Goal: Transaction & Acquisition: Obtain resource

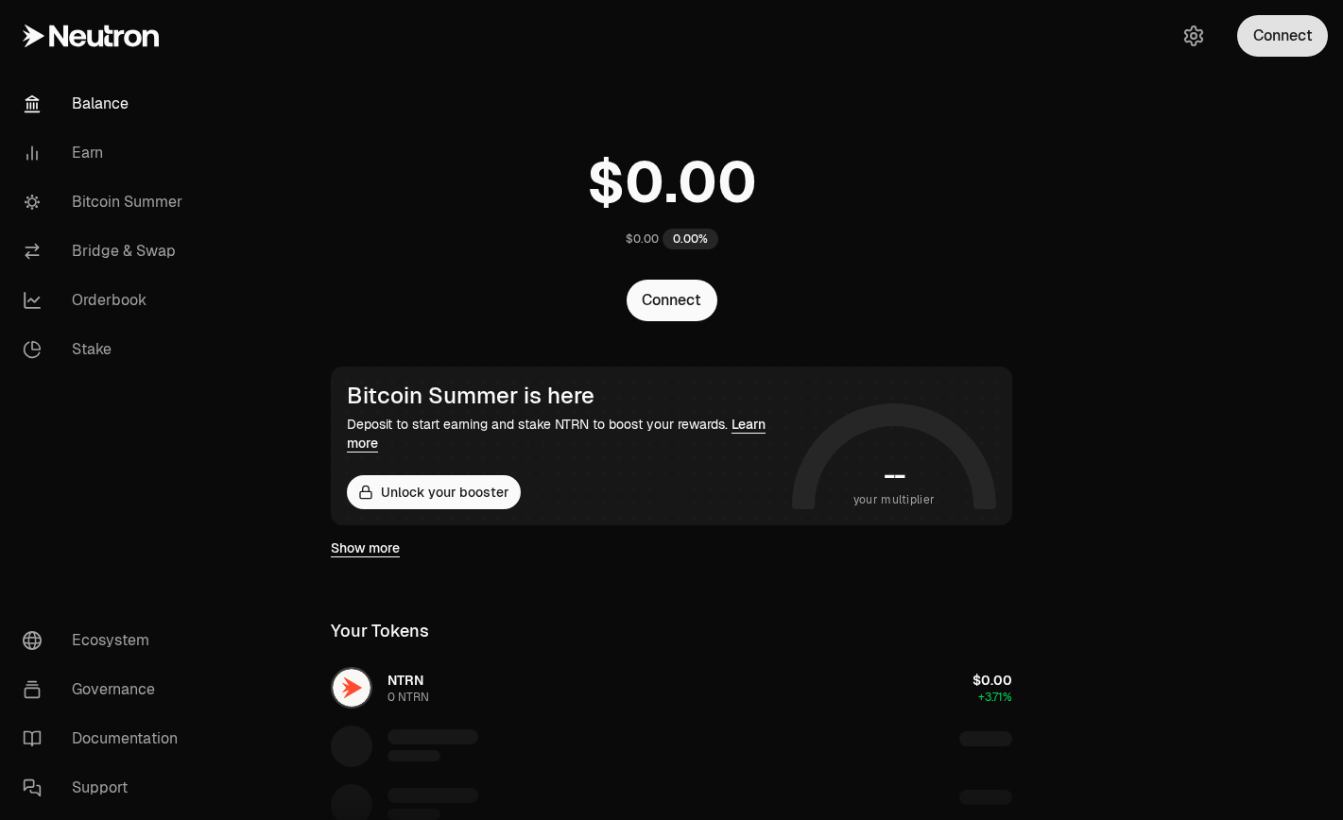
click at [1269, 46] on button "Connect" at bounding box center [1282, 36] width 91 height 42
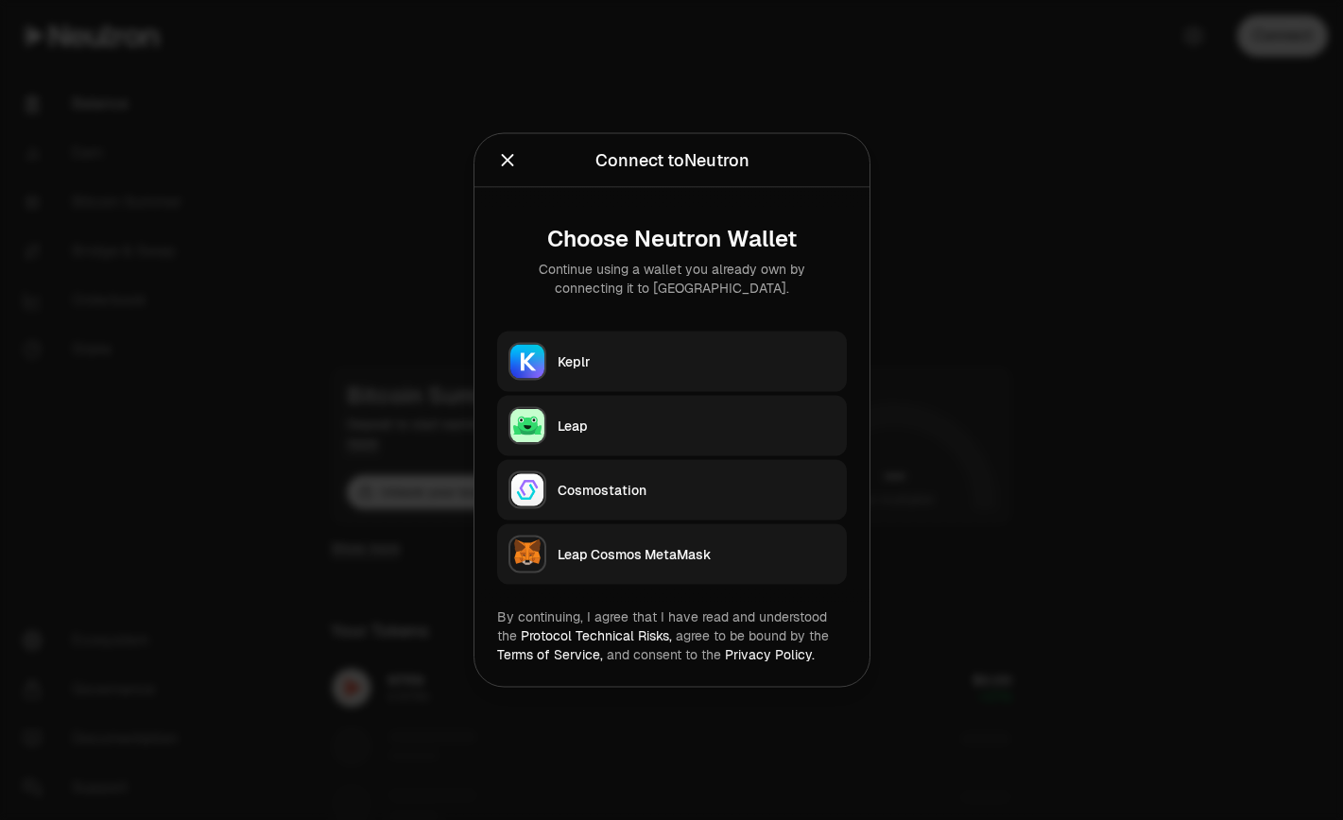
click at [687, 360] on div "Keplr" at bounding box center [697, 361] width 278 height 19
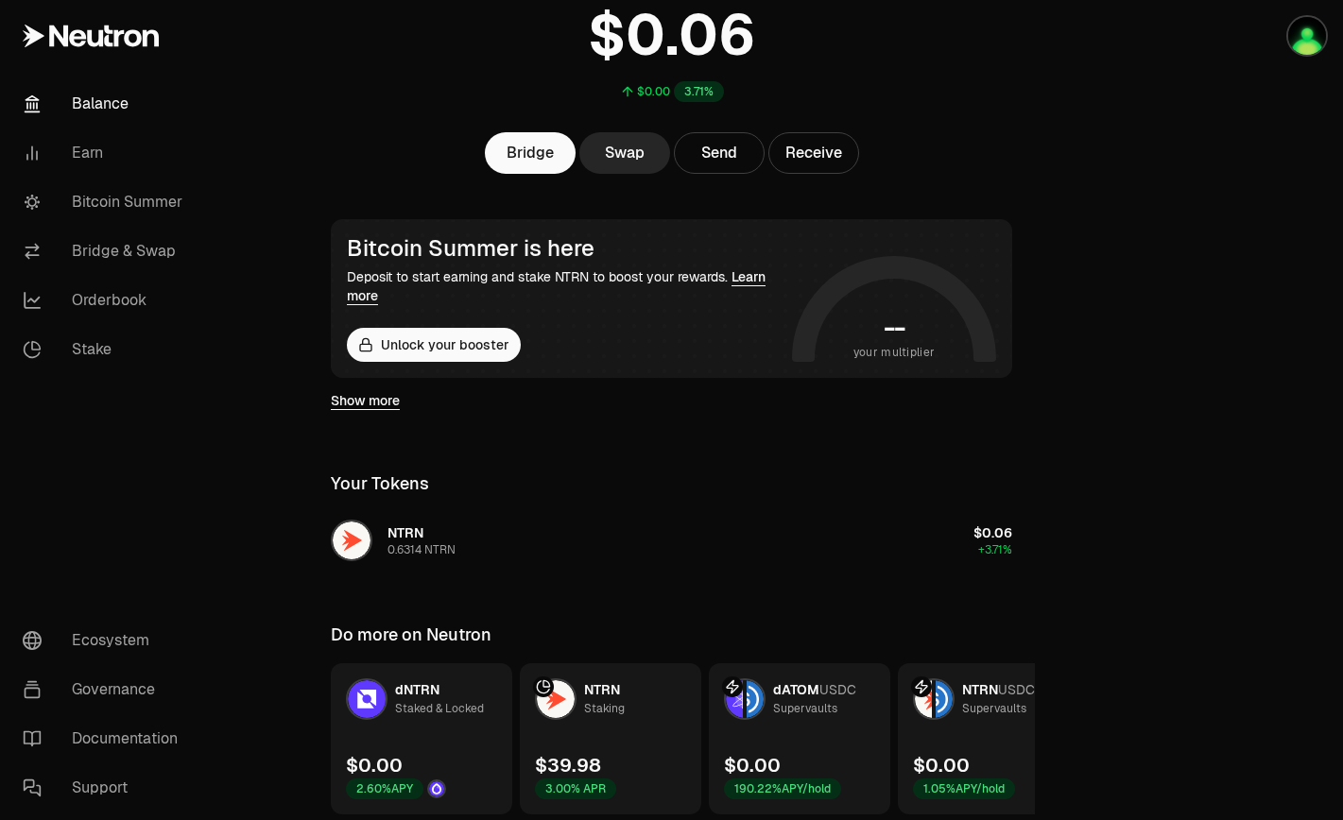
scroll to position [217, 0]
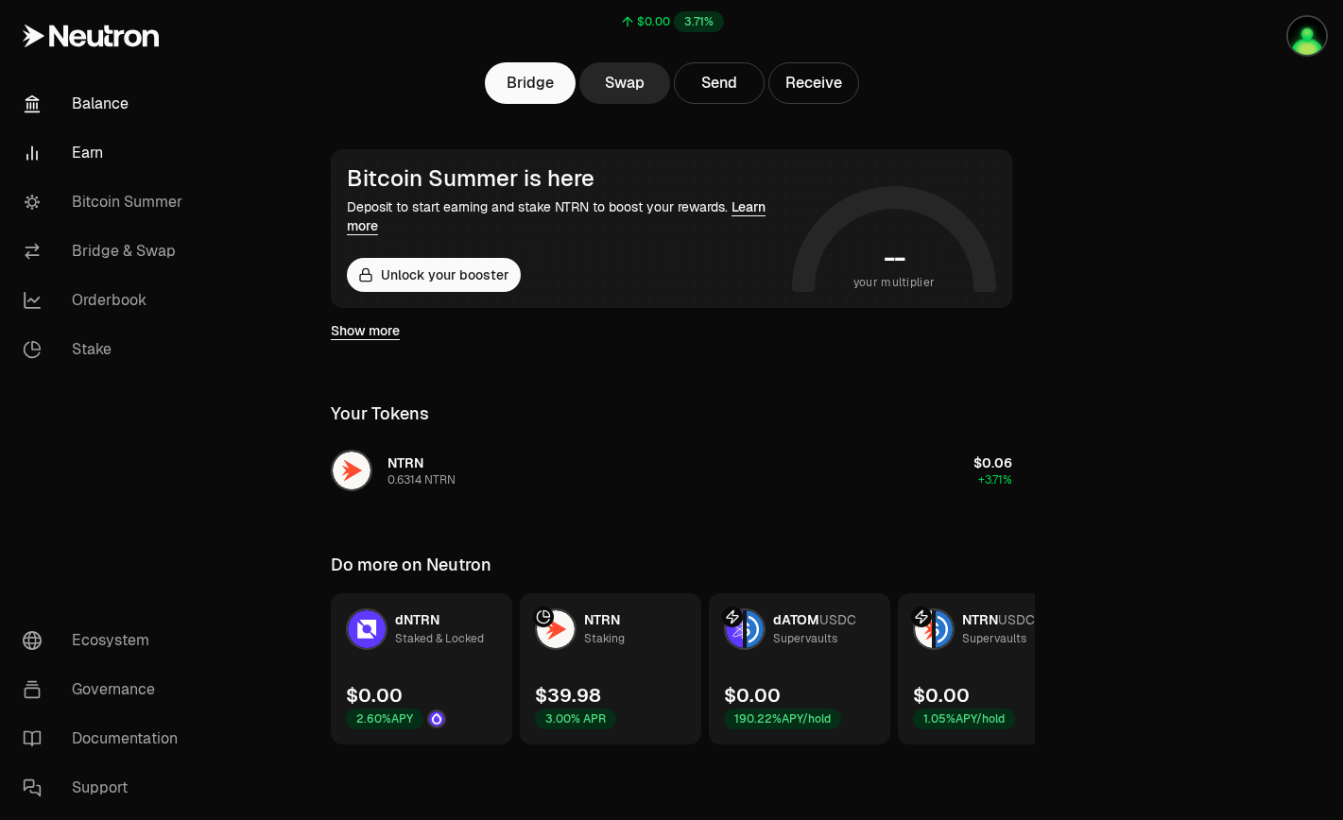
click at [80, 162] on link "Earn" at bounding box center [106, 153] width 197 height 49
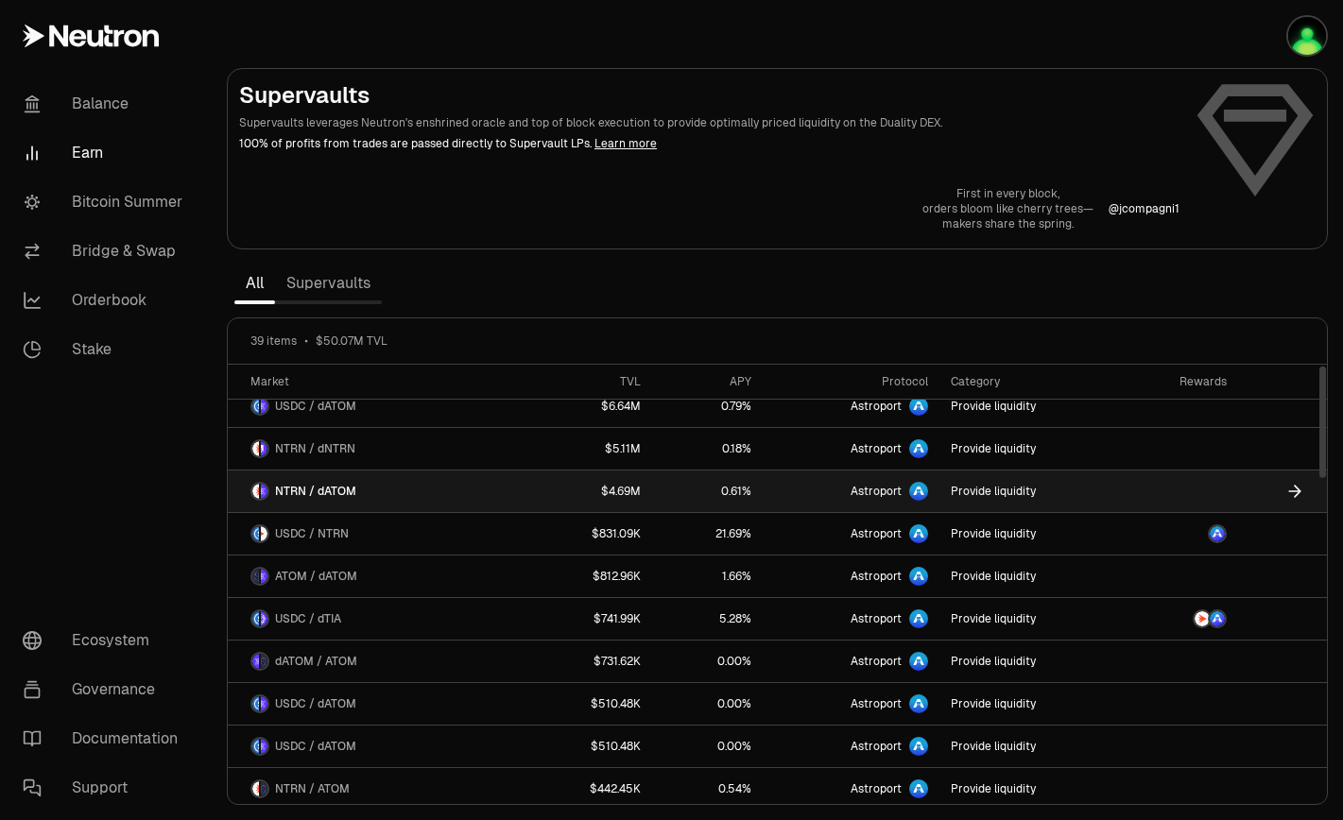
scroll to position [15, 0]
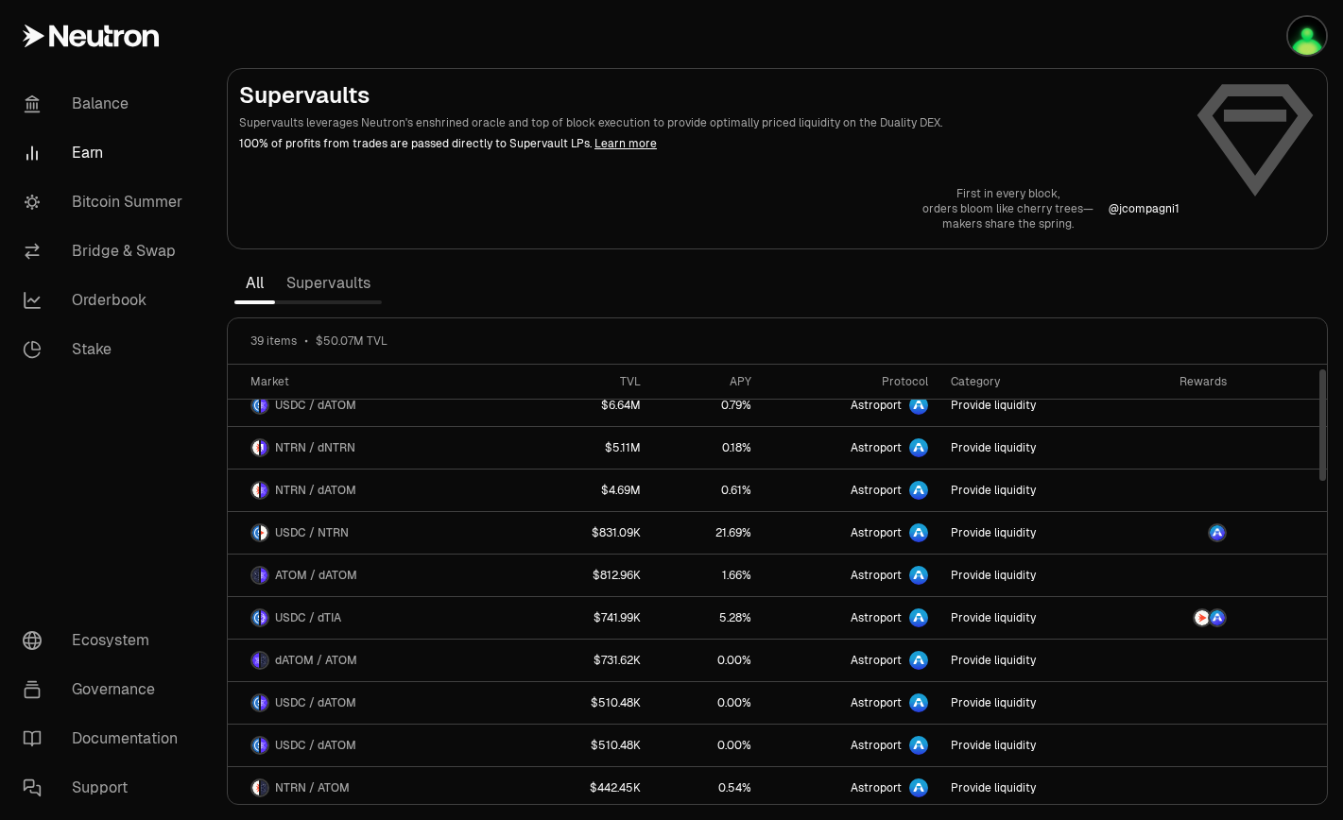
click at [331, 276] on link "Supervaults" at bounding box center [328, 284] width 107 height 38
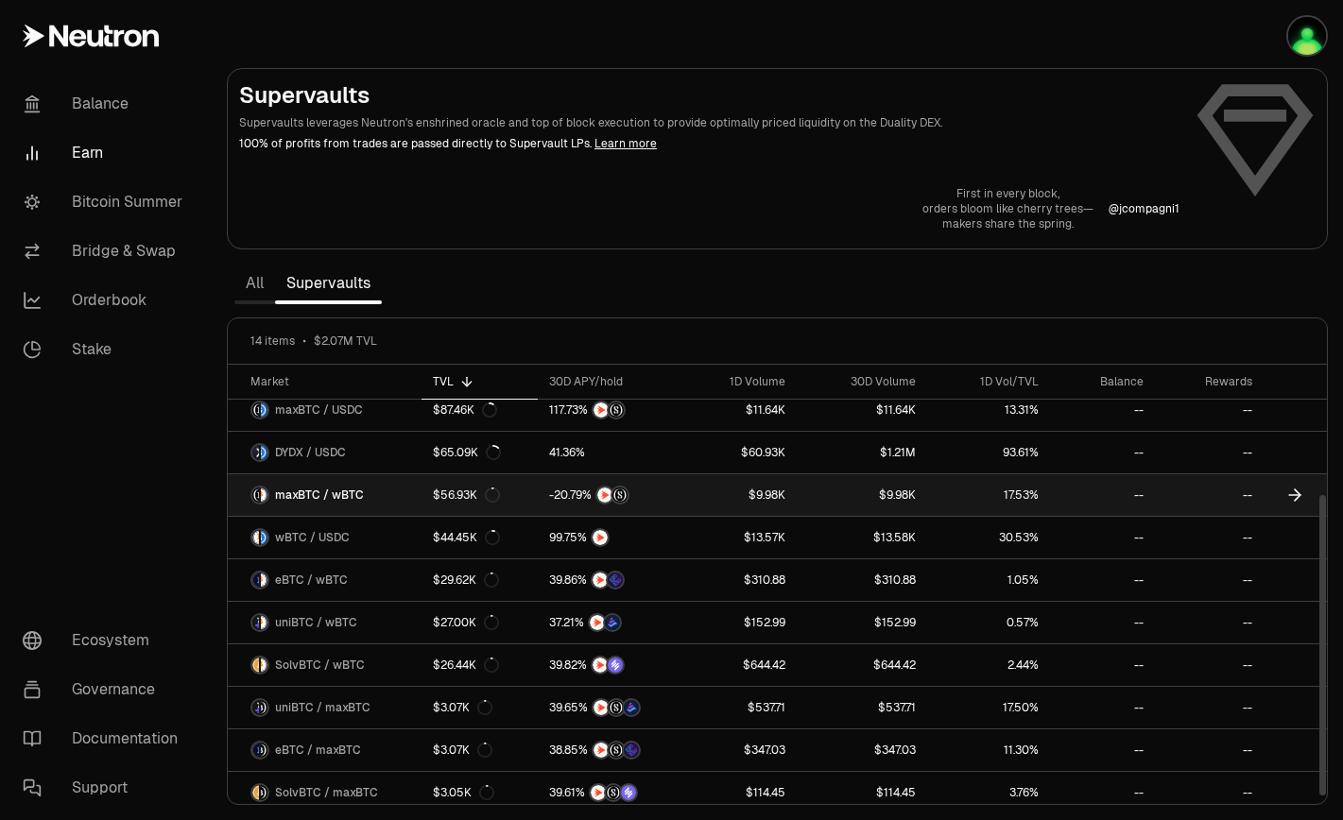
scroll to position [190, 0]
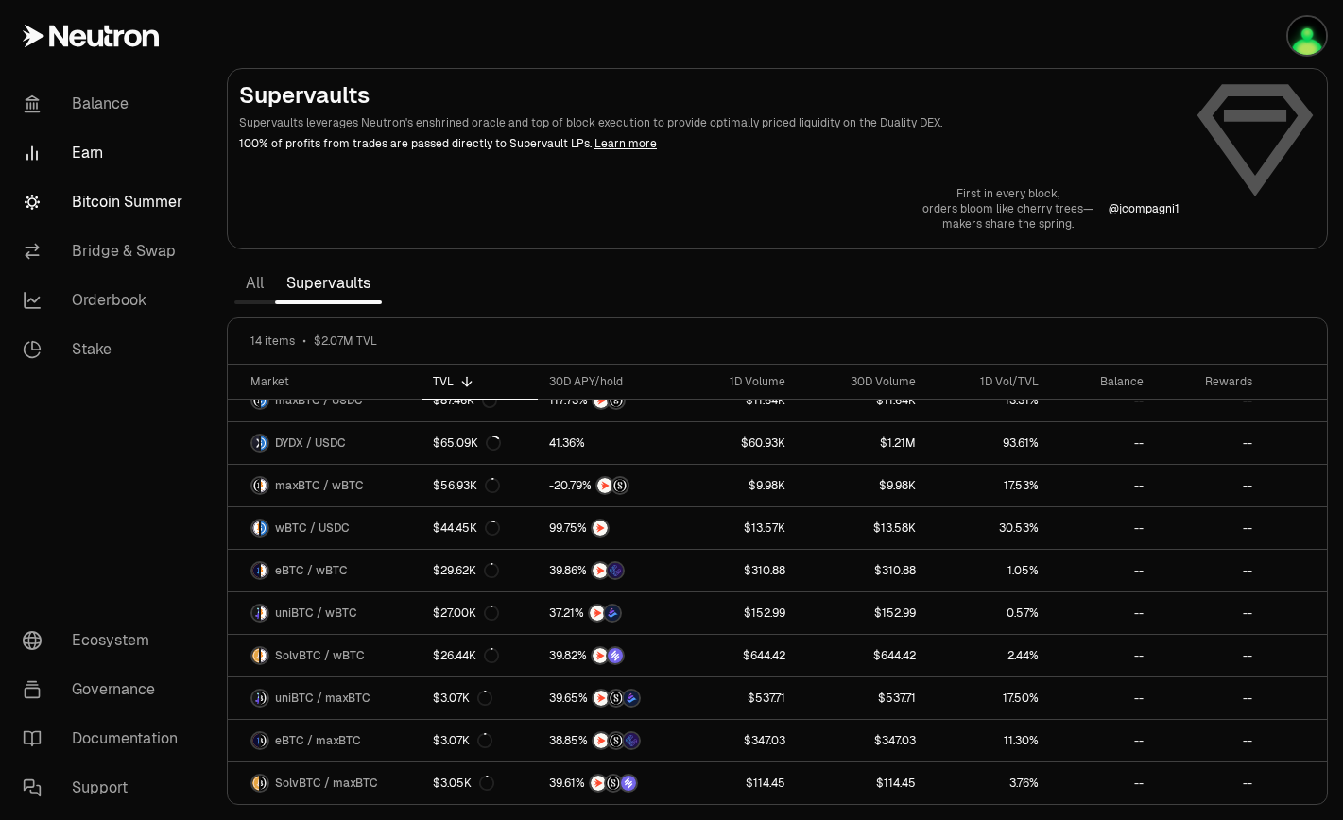
click at [107, 216] on link "Bitcoin Summer" at bounding box center [106, 202] width 197 height 49
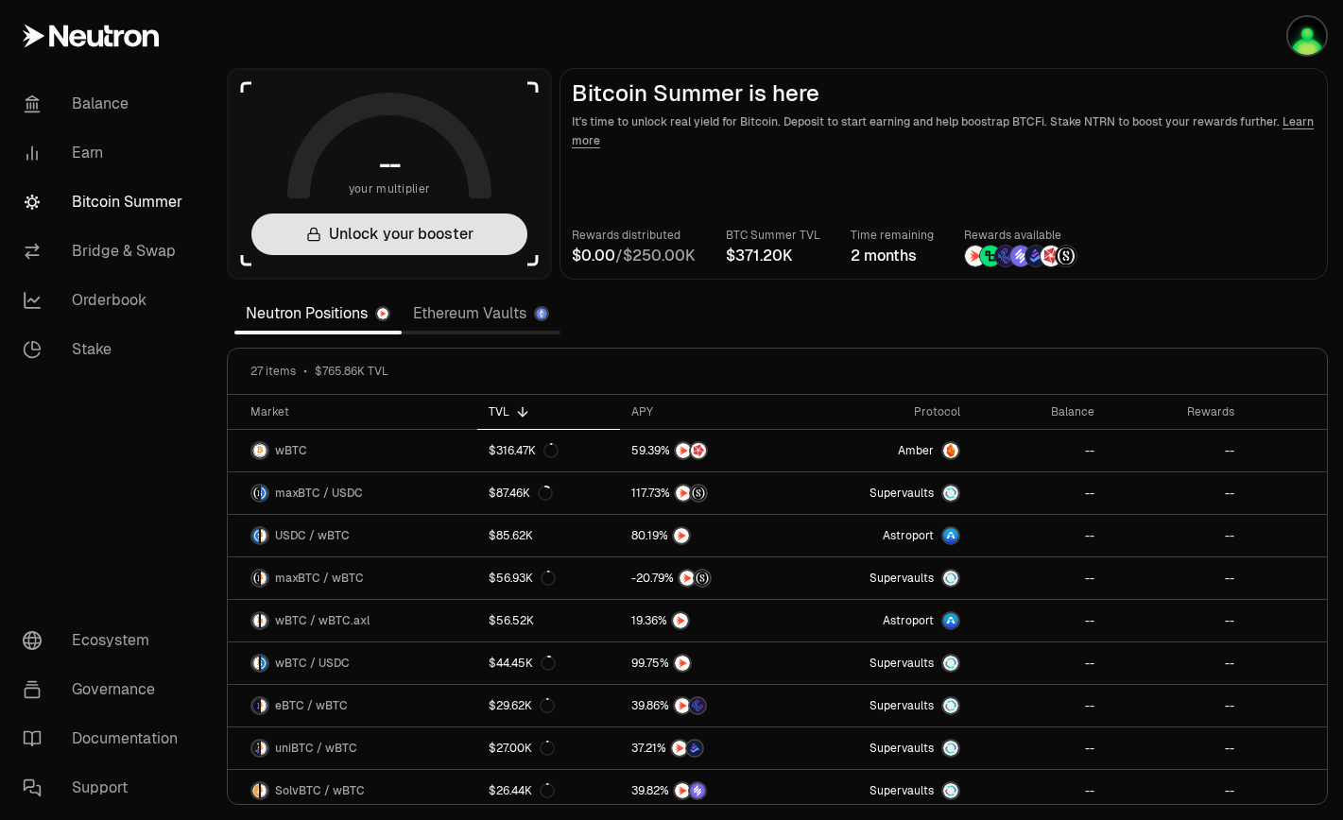
click at [442, 240] on button "Unlock your booster" at bounding box center [389, 235] width 276 height 42
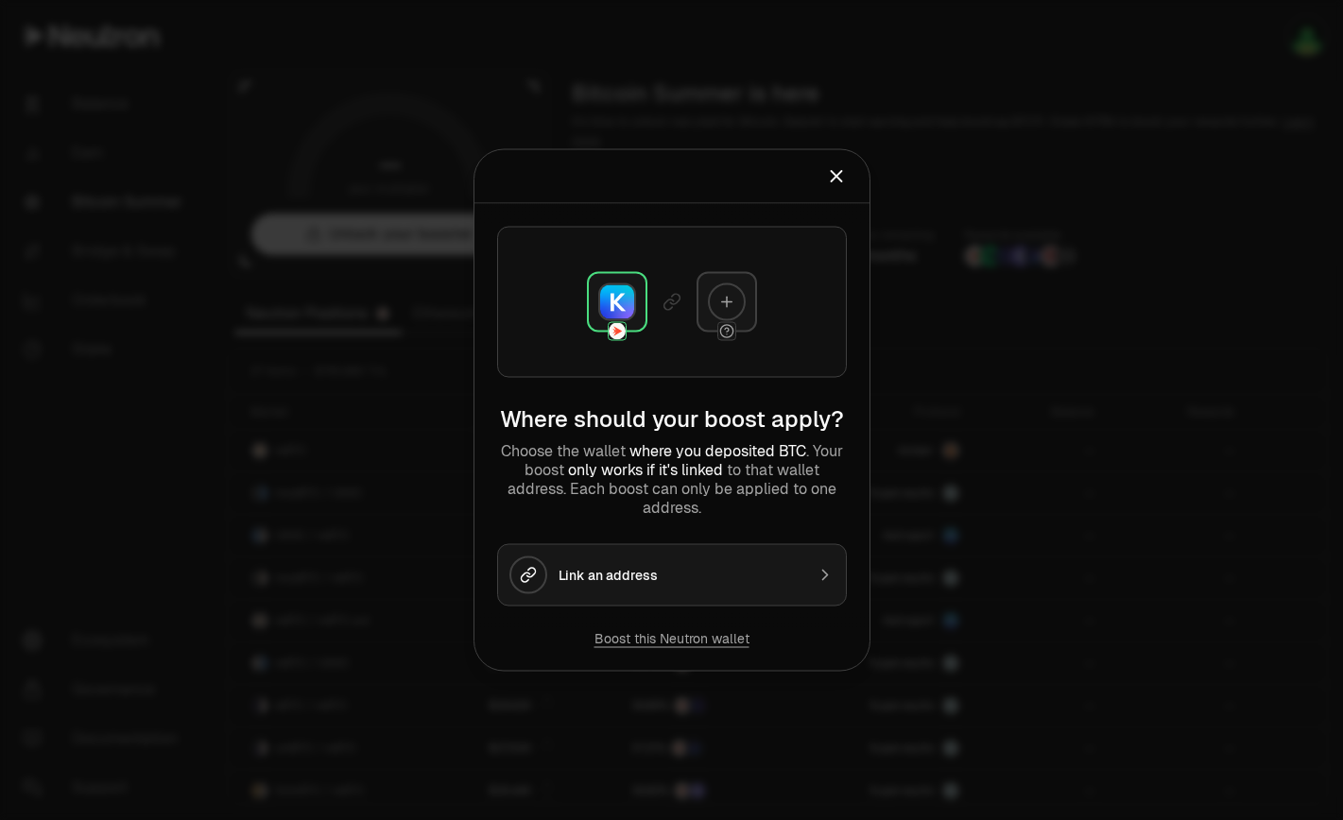
click at [850, 183] on div "Boost an address Please select address to boost." at bounding box center [671, 177] width 395 height 54
click at [848, 182] on div "Boost an address Please select address to boost." at bounding box center [671, 177] width 395 height 54
click at [843, 180] on icon "Close" at bounding box center [836, 176] width 21 height 21
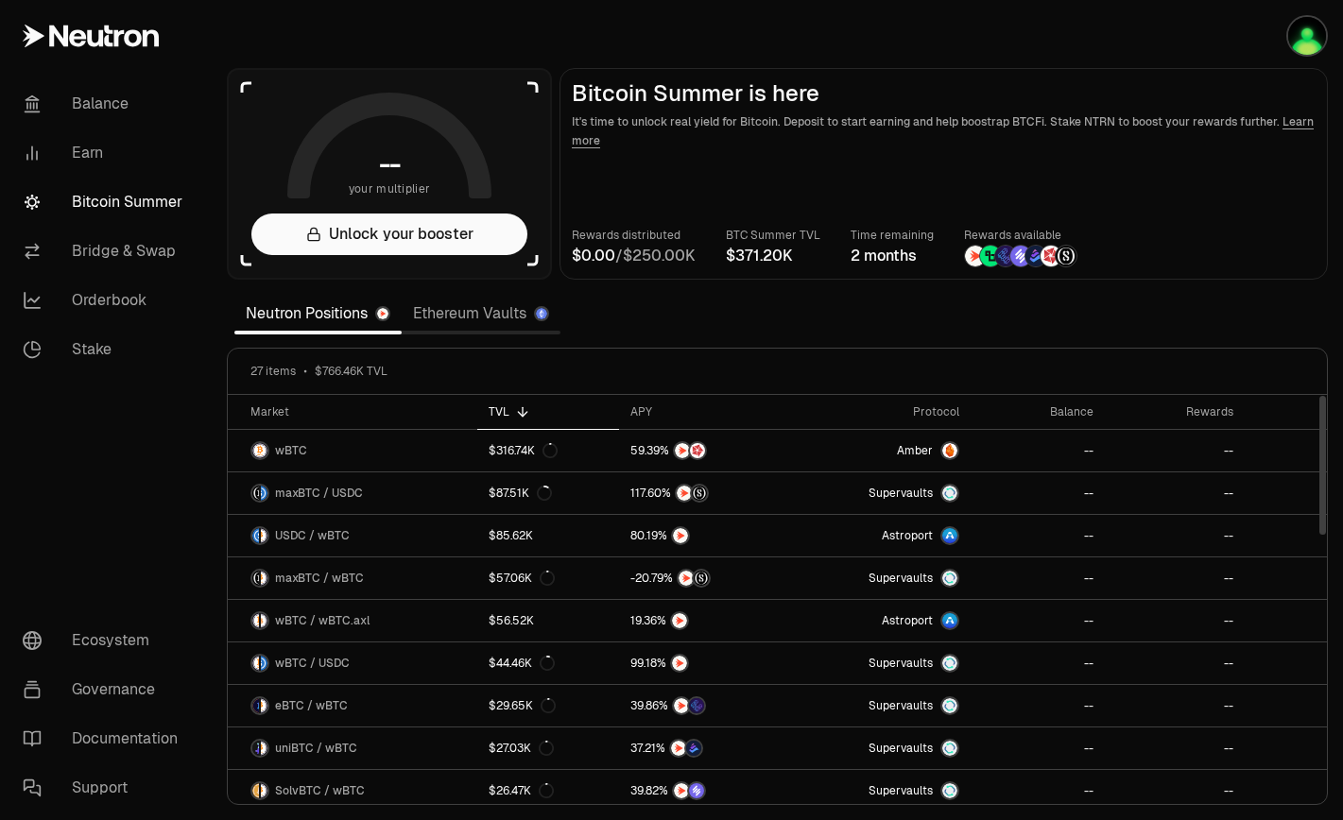
click at [515, 414] on icon at bounding box center [522, 411] width 15 height 15
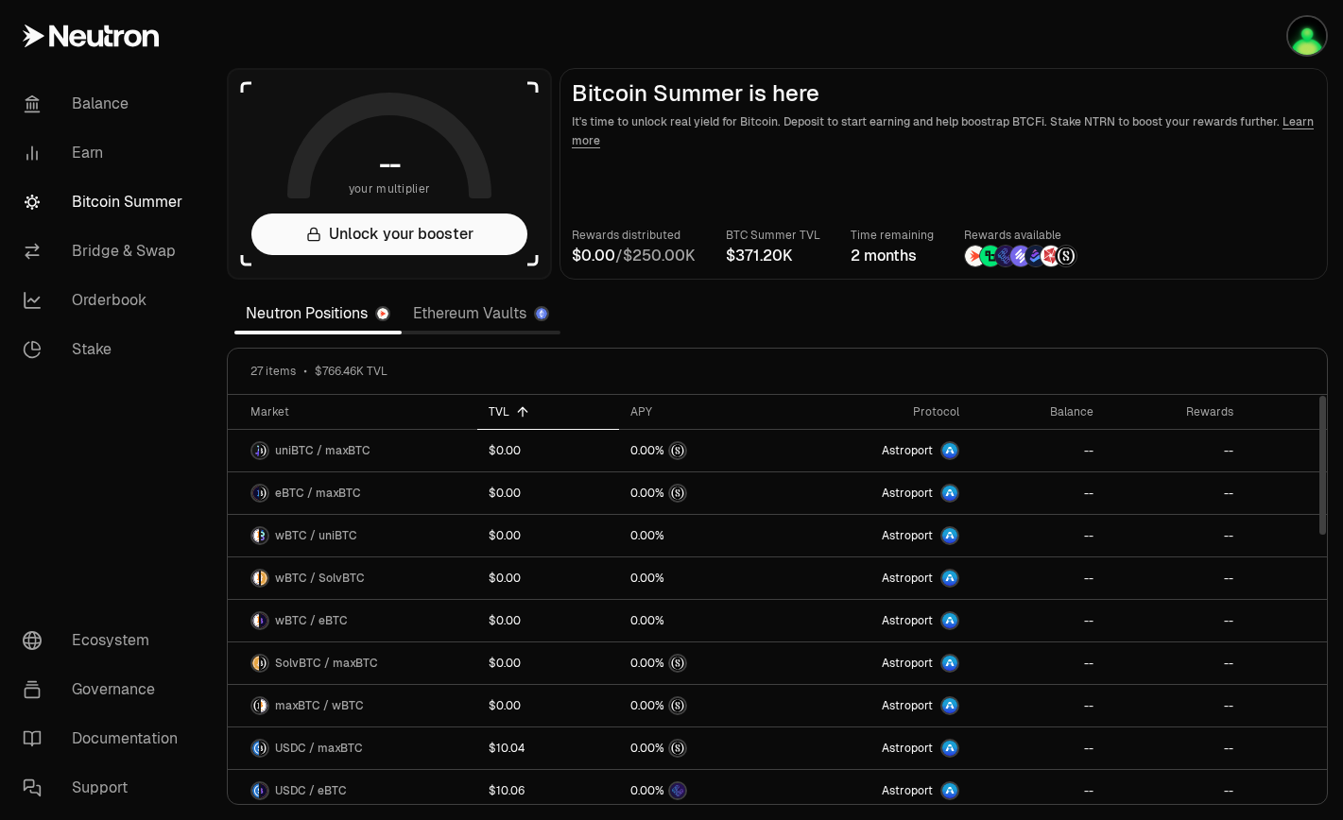
click at [515, 414] on icon at bounding box center [522, 411] width 15 height 15
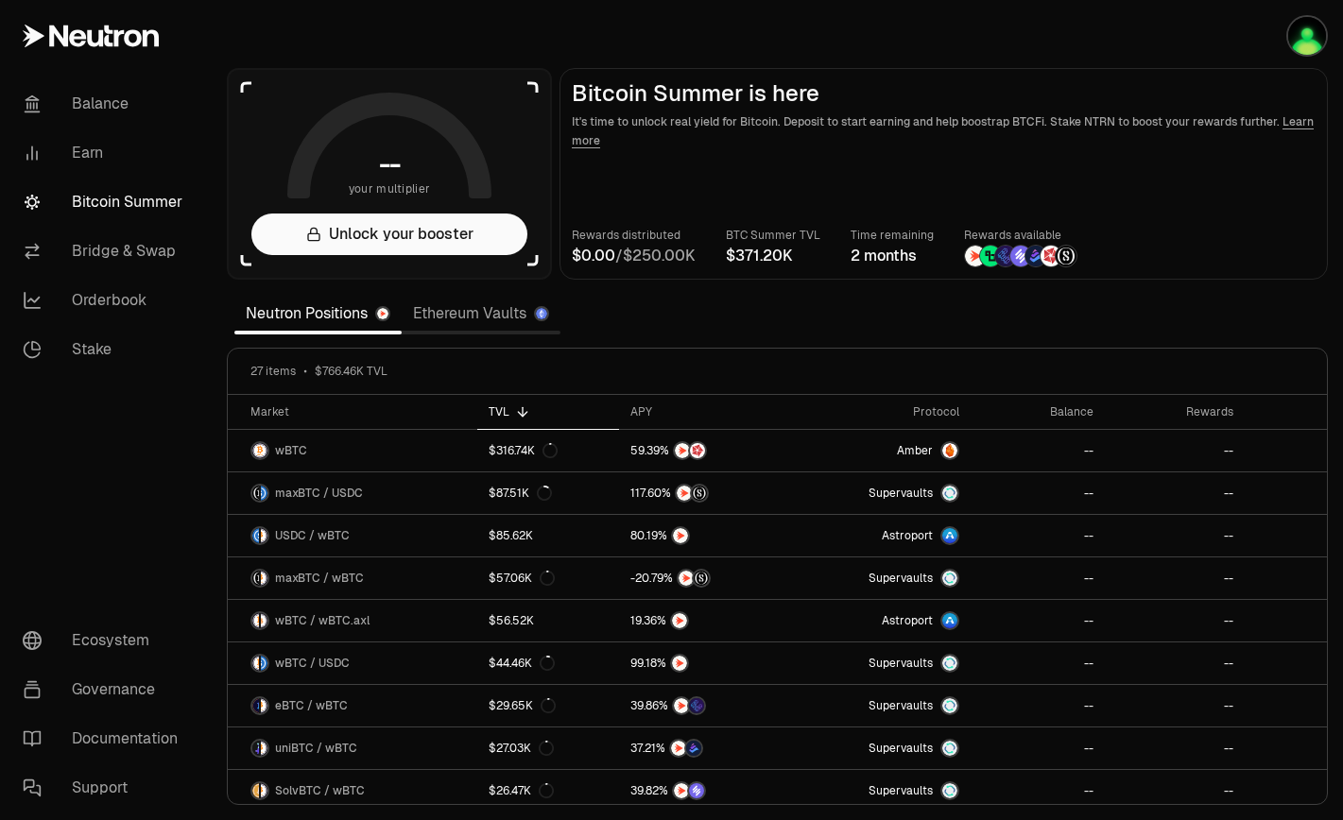
click at [497, 314] on link "Ethereum Vaults" at bounding box center [481, 314] width 159 height 38
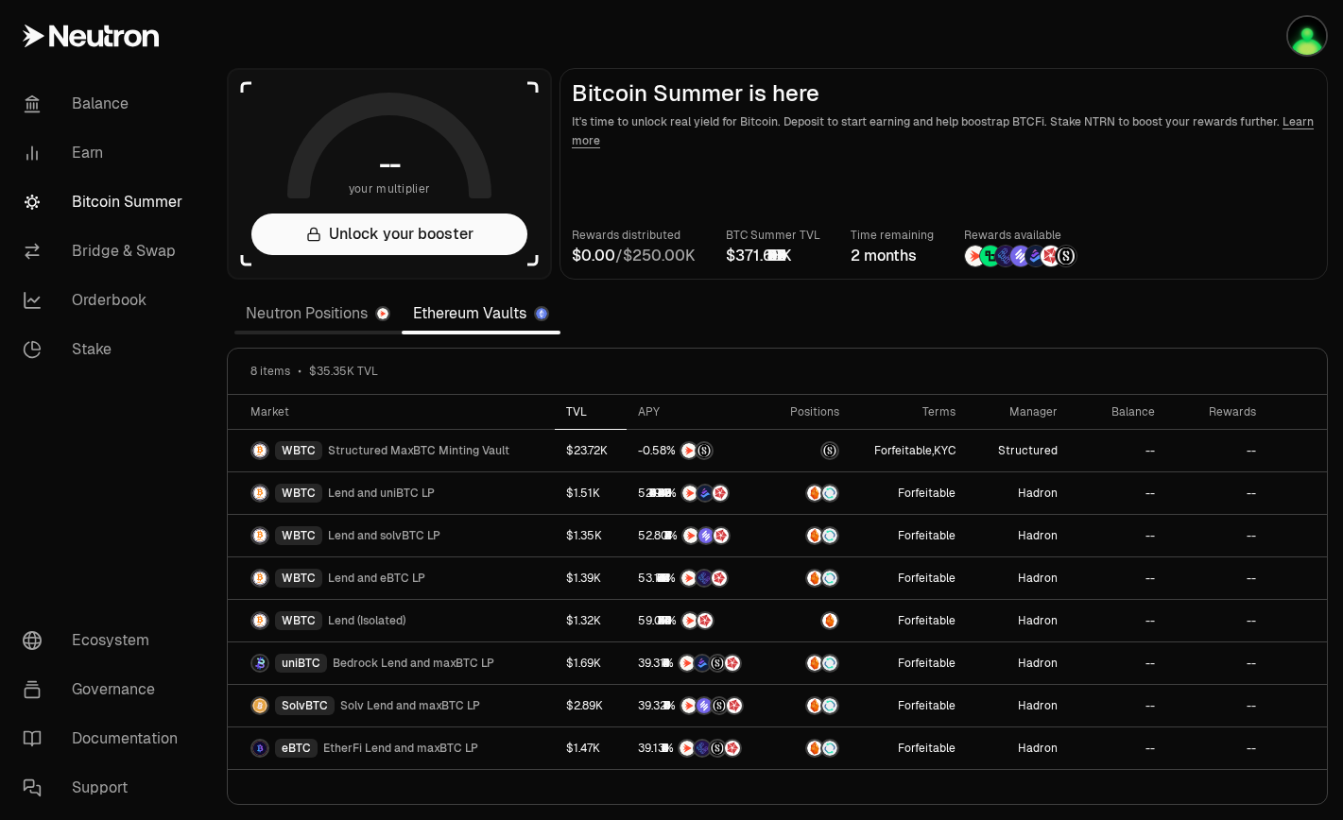
click at [581, 414] on div "TVL" at bounding box center [590, 411] width 49 height 15
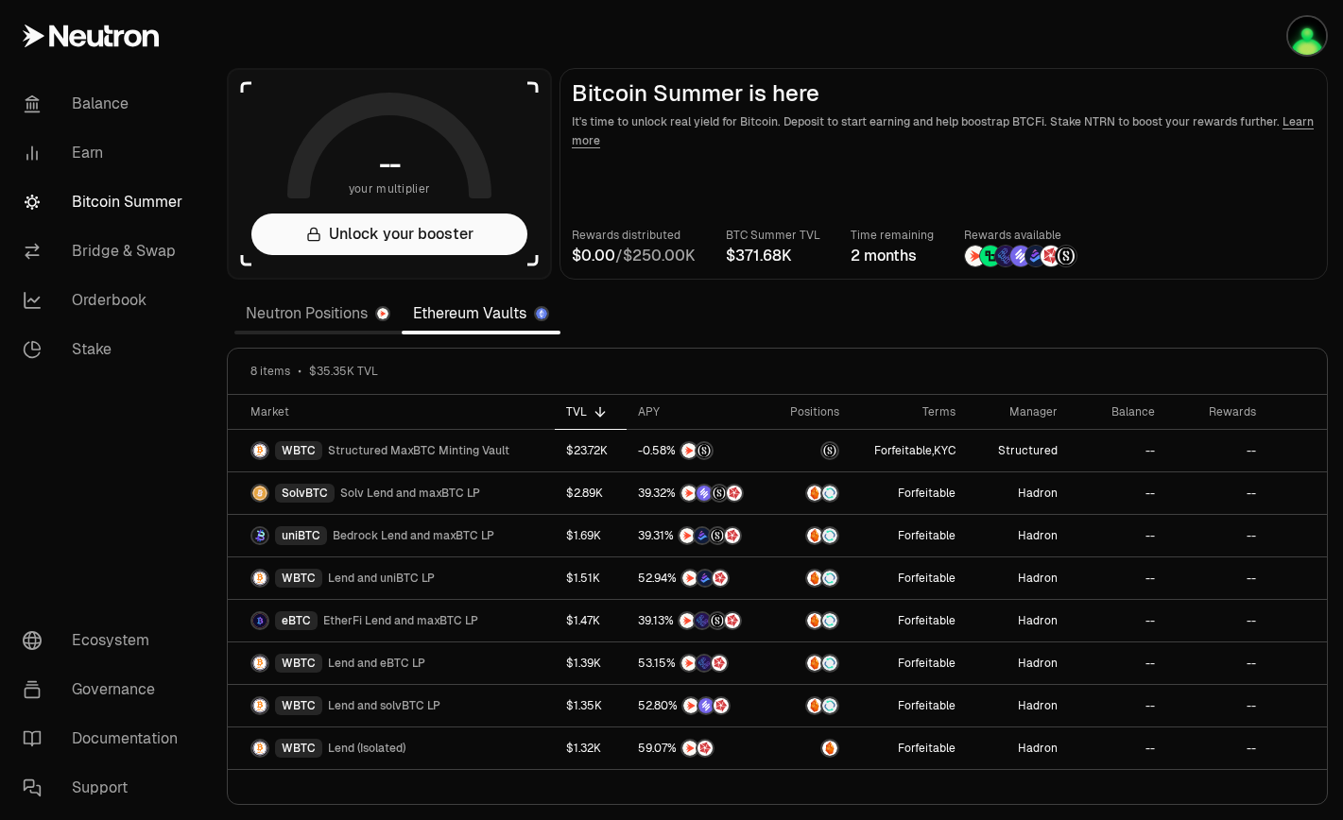
click at [287, 317] on link "Neutron Positions" at bounding box center [317, 314] width 167 height 38
